Goal: Task Accomplishment & Management: Use online tool/utility

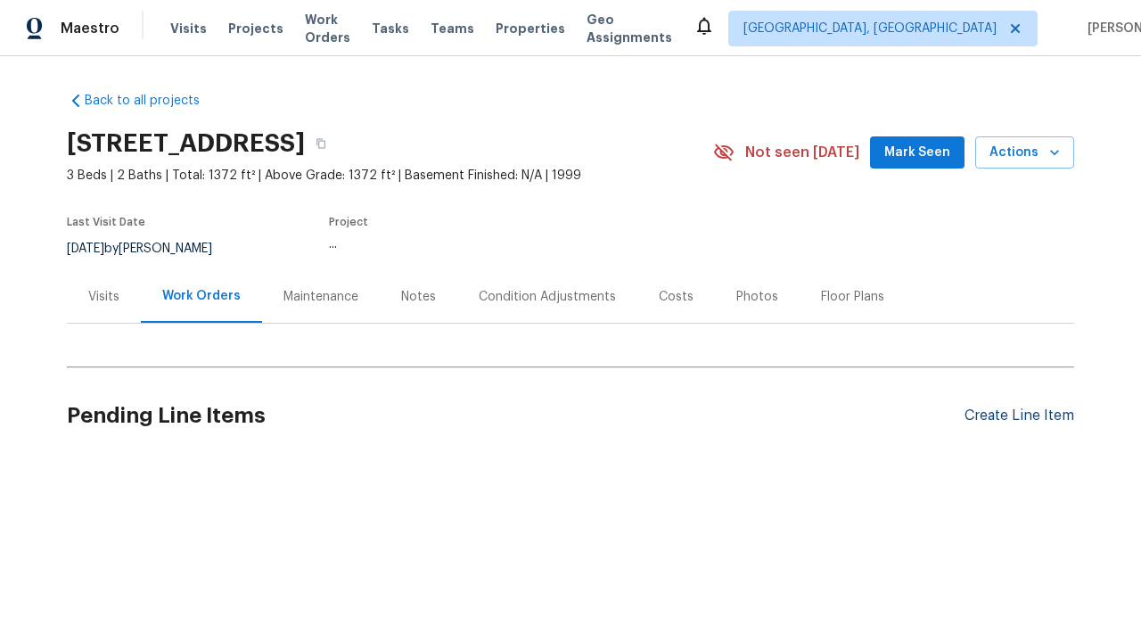
click at [1019, 415] on div "Create Line Item" at bounding box center [1019, 415] width 110 height 17
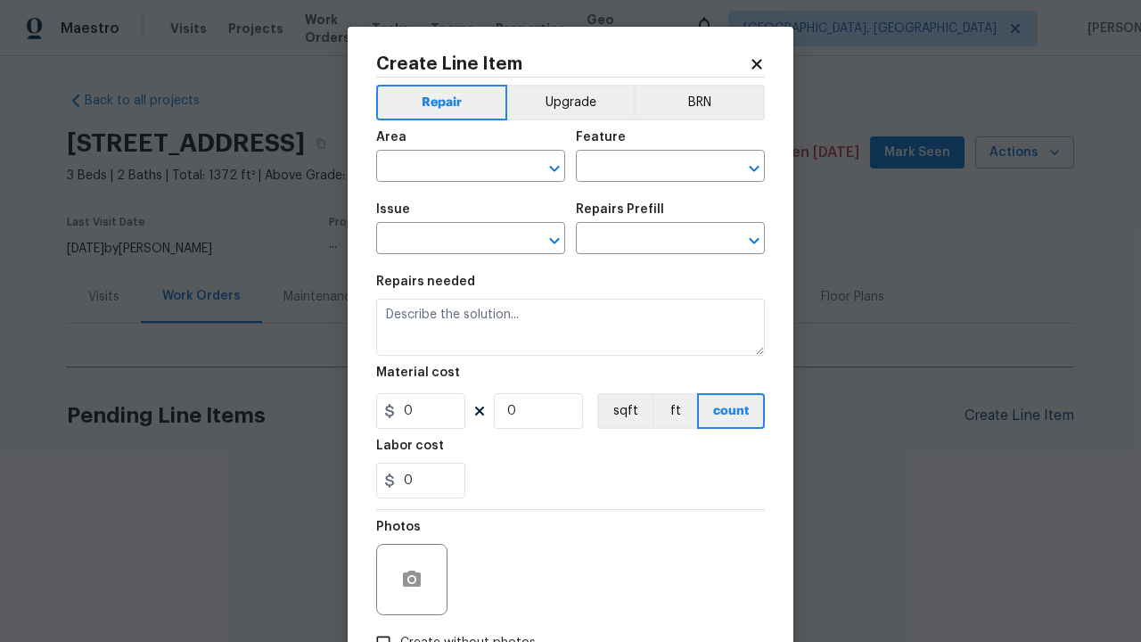
type input "Bedroom"
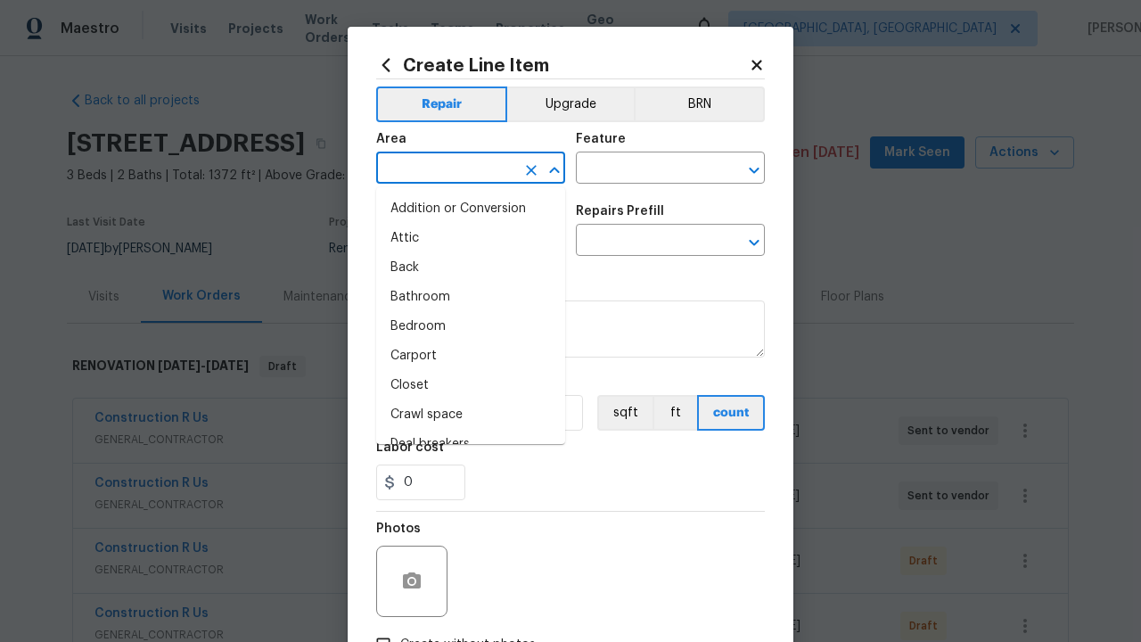
click at [471, 326] on li "Bedroom" at bounding box center [470, 326] width 189 height 29
type input "Bedroom"
type input "Flooring"
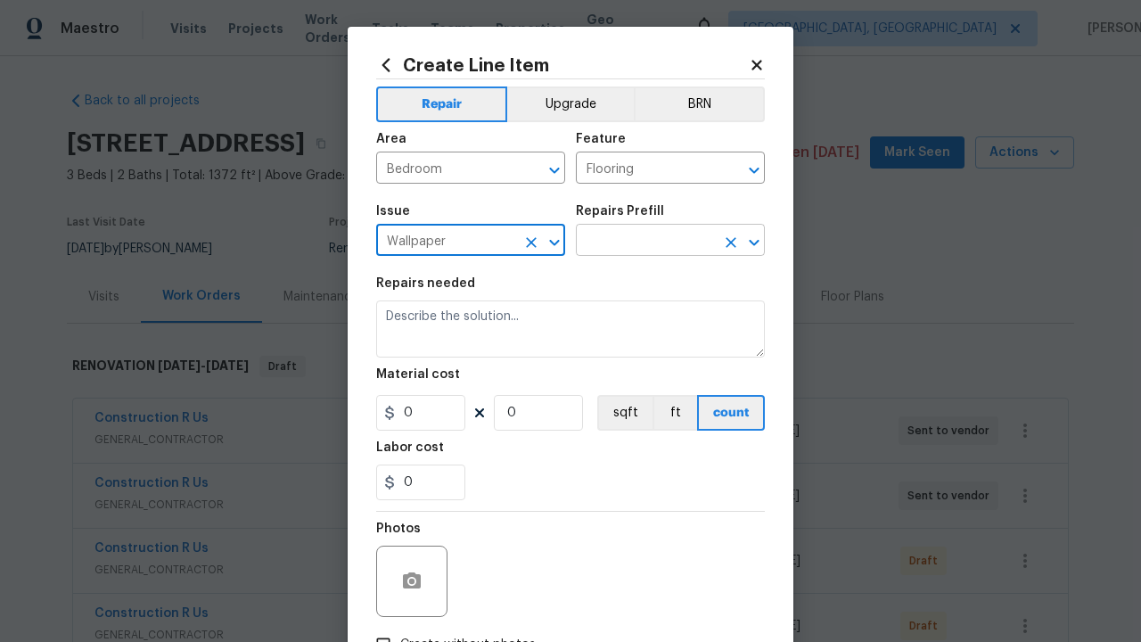
type input "Wallpaper"
click at [645, 242] on input "text" at bounding box center [645, 242] width 139 height 28
type input "Remove"
